Goal: Task Accomplishment & Management: Complete application form

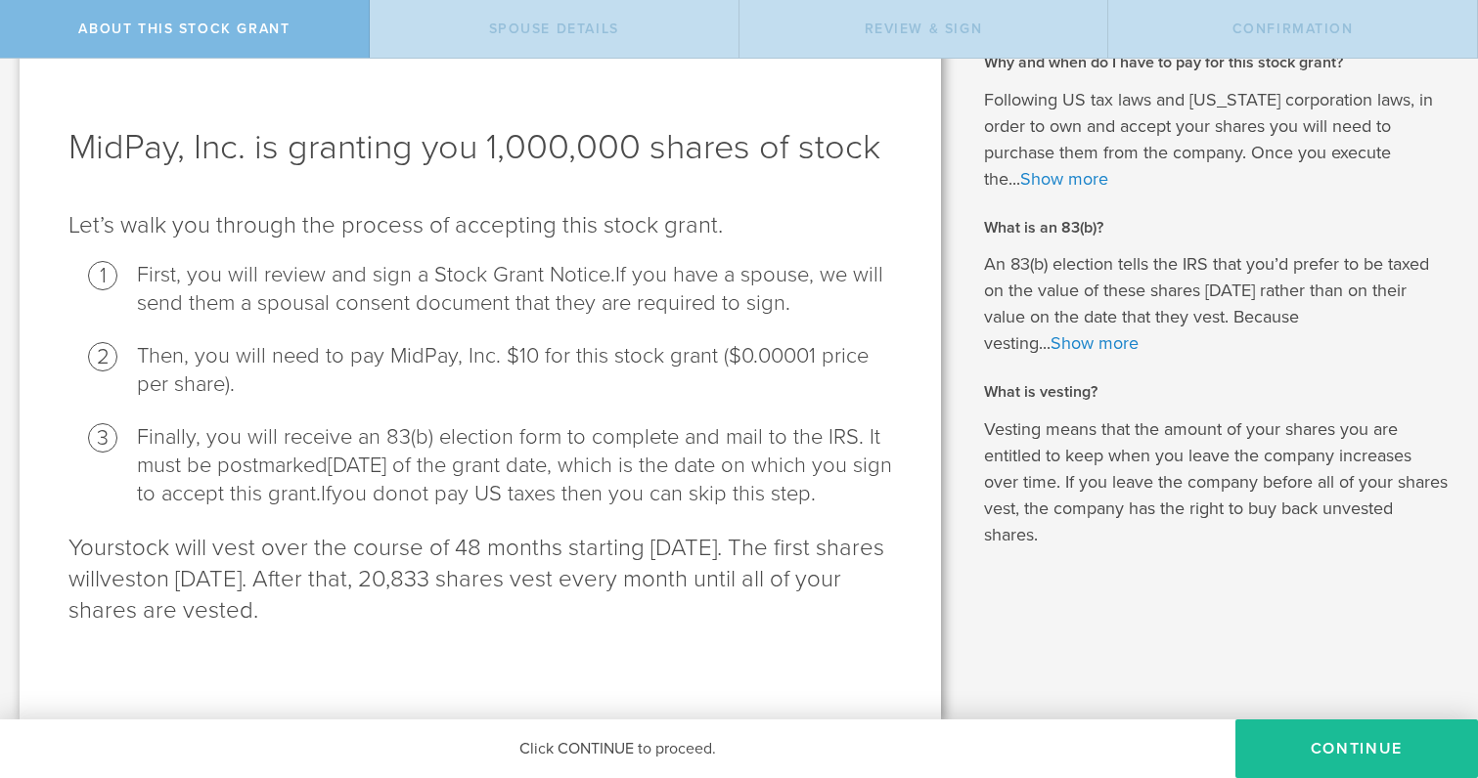
scroll to position [79, 0]
click at [1320, 744] on button "CONTINUE" at bounding box center [1356, 749] width 243 height 59
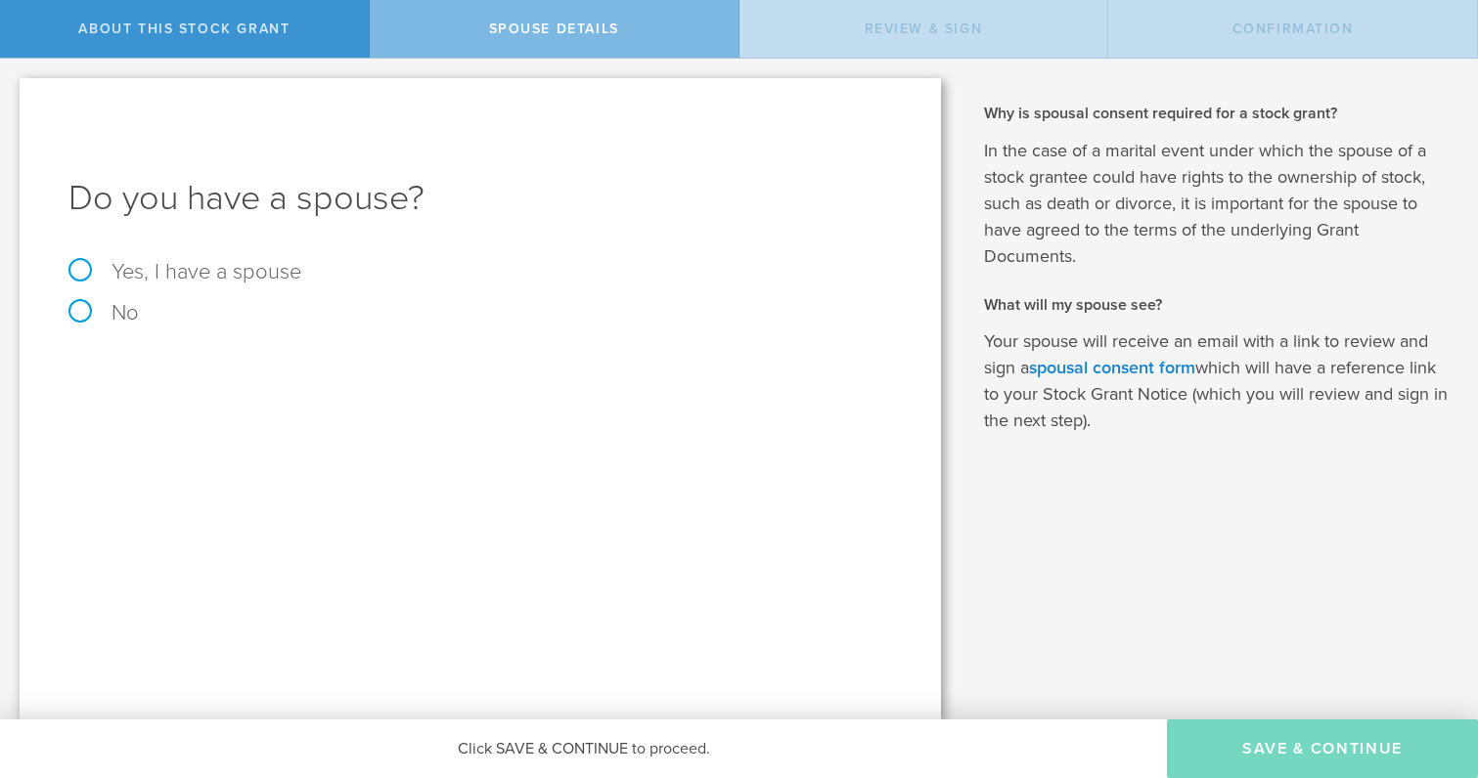
click at [139, 318] on label "No" at bounding box center [479, 313] width 823 height 22
click at [13, 90] on input "No" at bounding box center [6, 74] width 13 height 31
radio input "true"
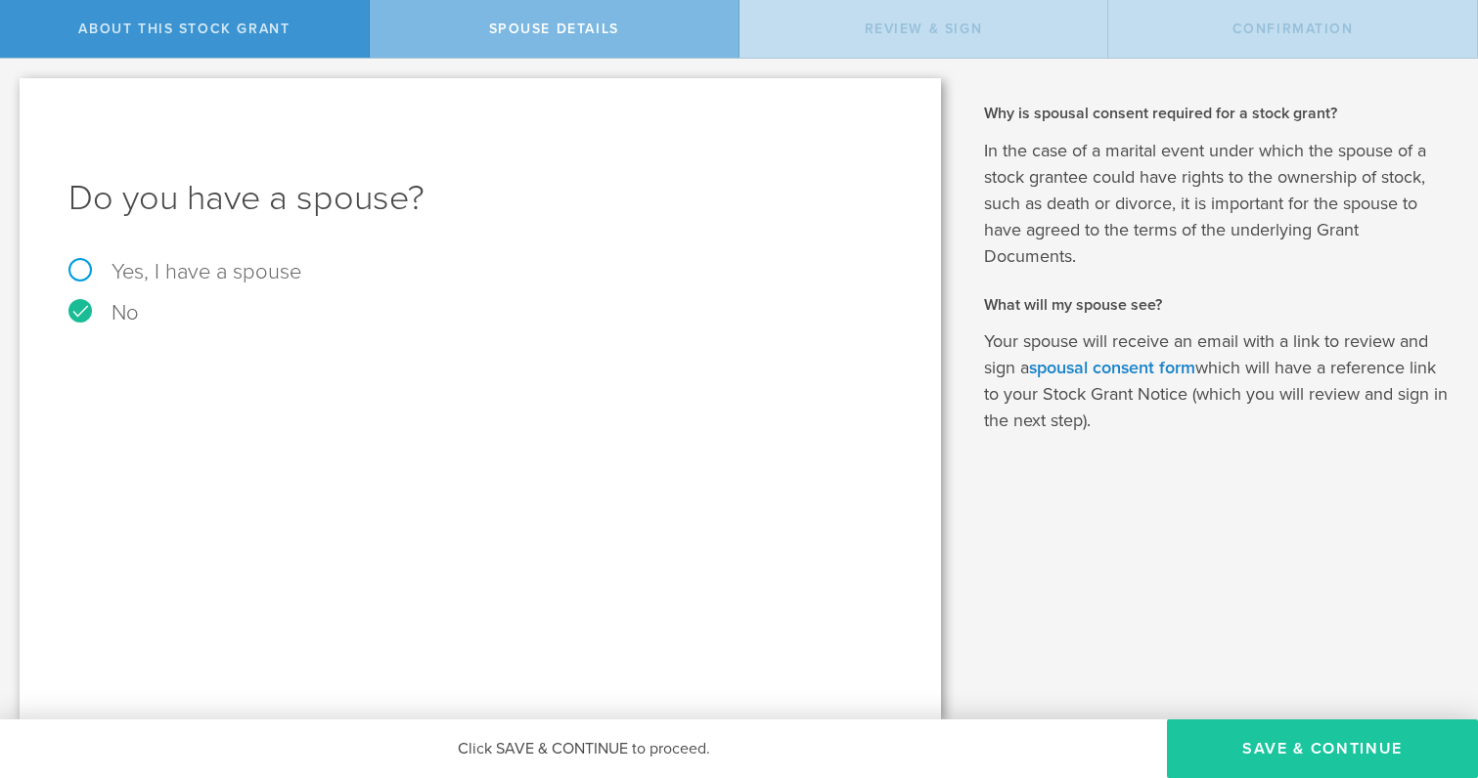
click at [1301, 733] on button "Save & Continue" at bounding box center [1322, 749] width 311 height 59
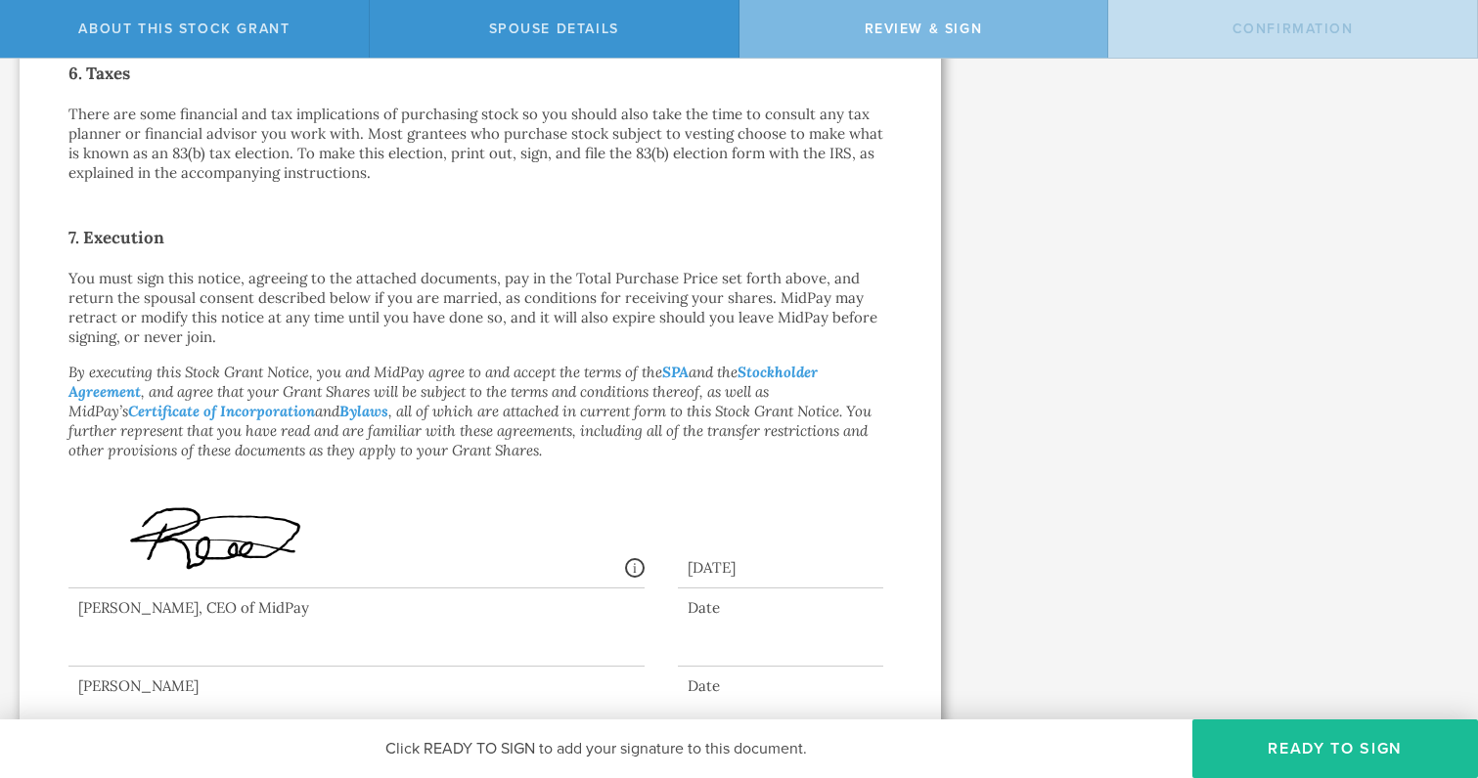
scroll to position [1407, 0]
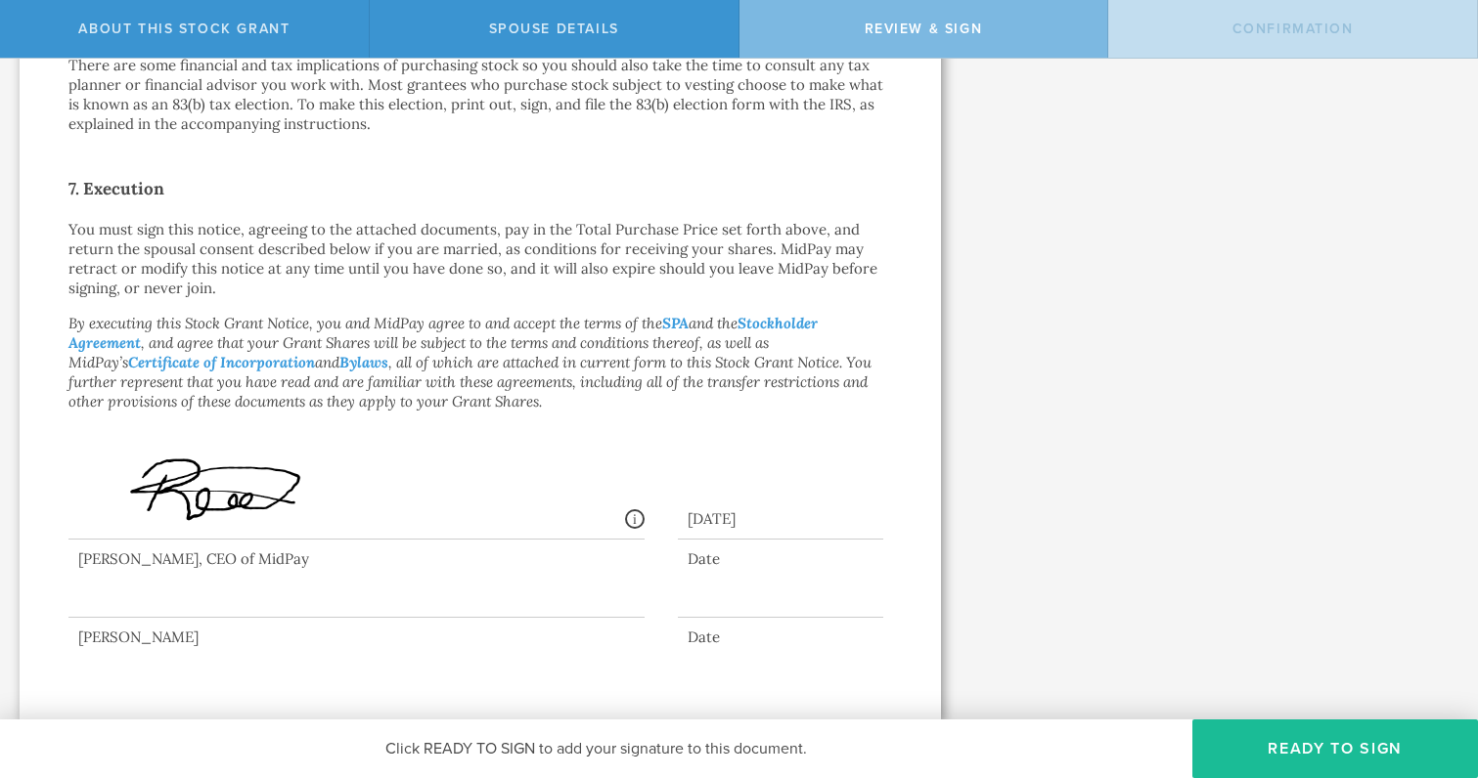
click at [554, 604] on div at bounding box center [356, 579] width 576 height 78
click at [1247, 744] on button "Ready to Sign" at bounding box center [1335, 749] width 286 height 59
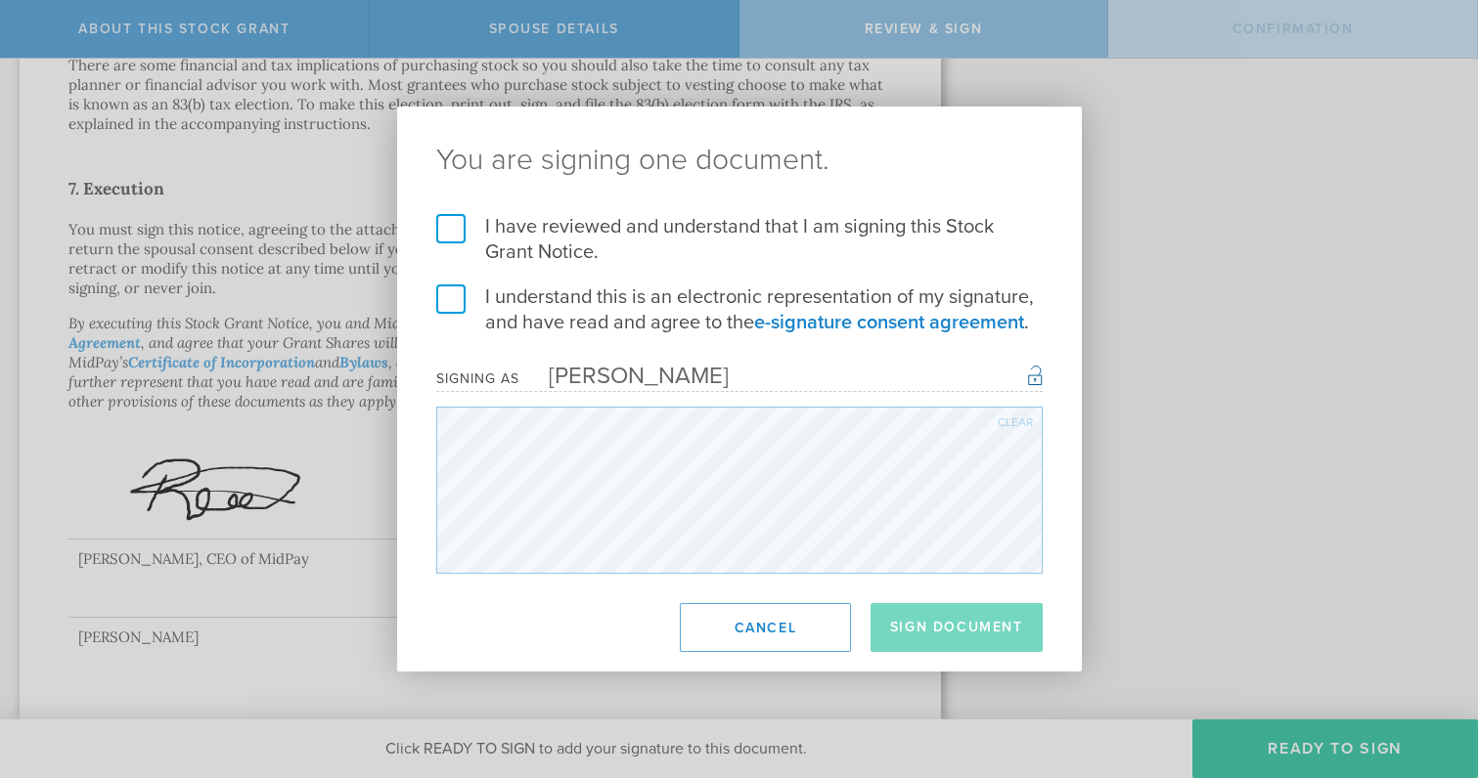
click at [454, 224] on label "I have reviewed and understand that I am signing this Stock Grant Notice." at bounding box center [739, 239] width 606 height 51
click at [0, 0] on input "I have reviewed and understand that I am signing this Stock Grant Notice." at bounding box center [0, 0] width 0 height 0
click at [451, 305] on label "I understand this is an electronic representation of my signature, and have rea…" at bounding box center [739, 310] width 606 height 51
click at [0, 0] on input "I understand this is an electronic representation of my signature, and have rea…" at bounding box center [0, 0] width 0 height 0
click at [1001, 629] on button "Sign Document" at bounding box center [956, 627] width 172 height 49
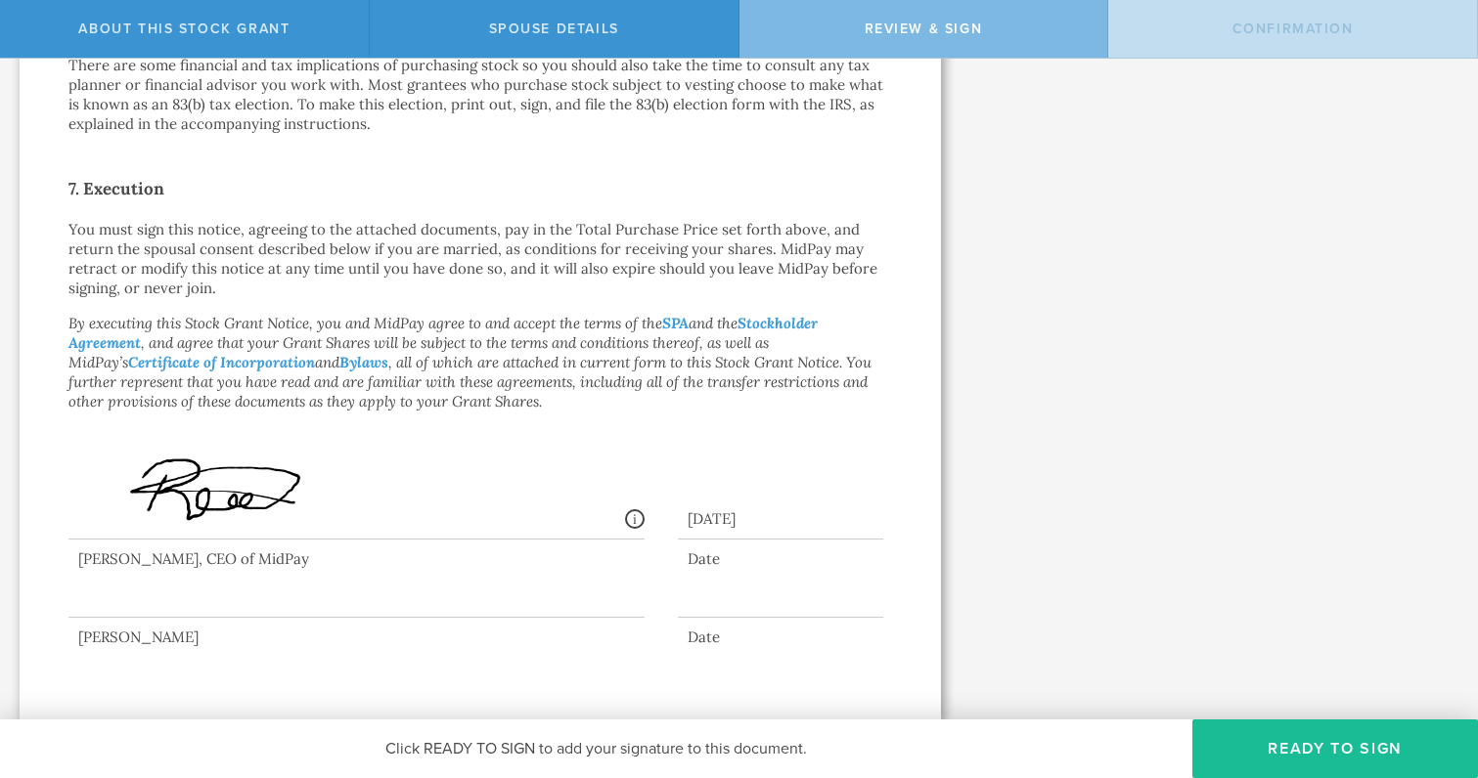
scroll to position [0, 0]
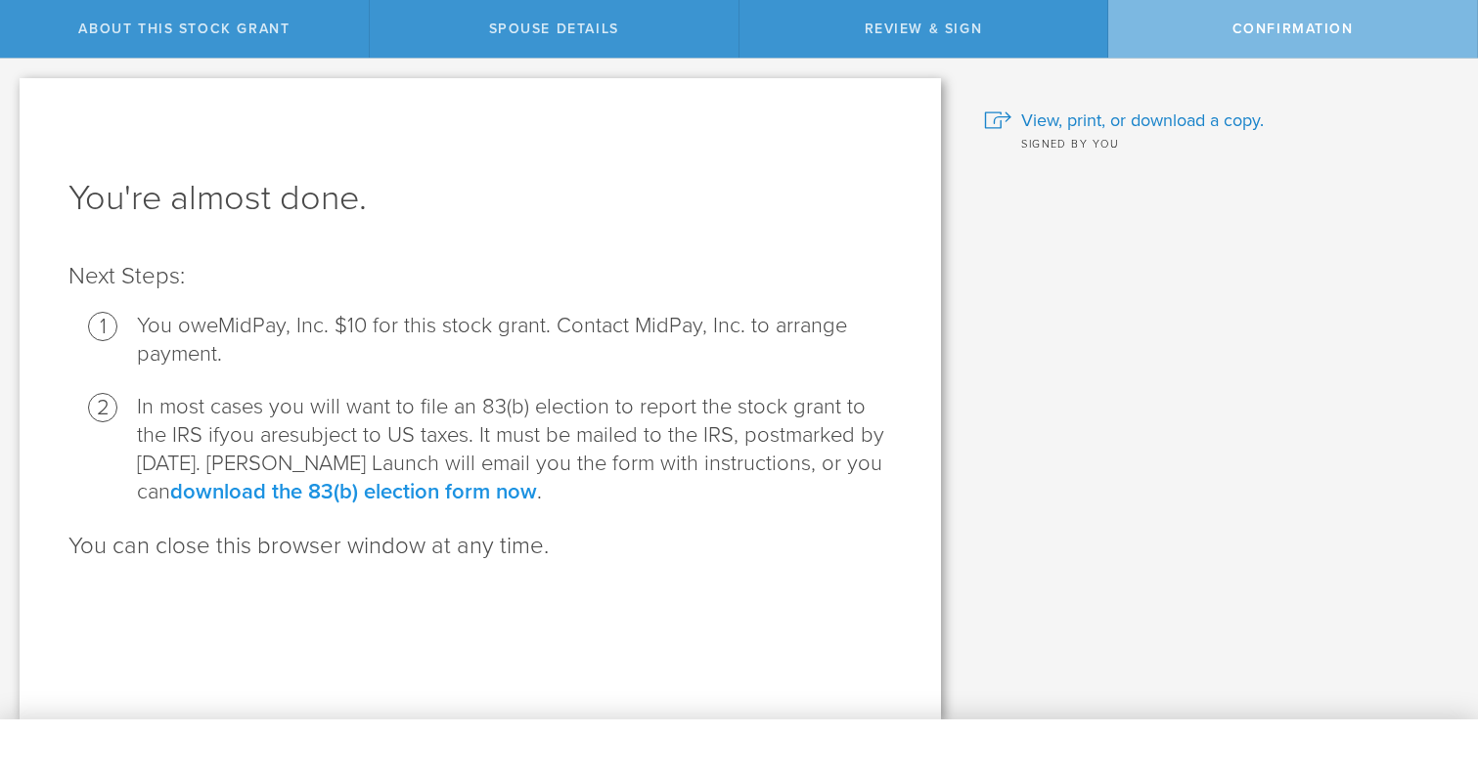
click at [460, 486] on link "download the 83(b) election form now" at bounding box center [353, 491] width 367 height 25
